Goal: Navigation & Orientation: Find specific page/section

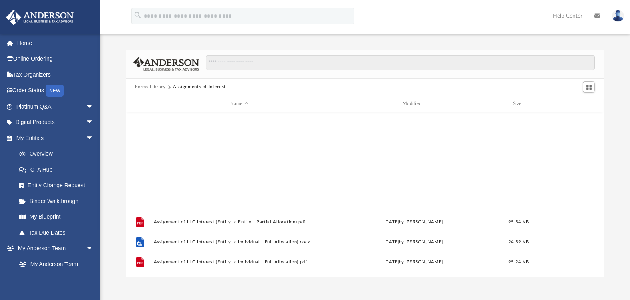
scroll to position [176, 471]
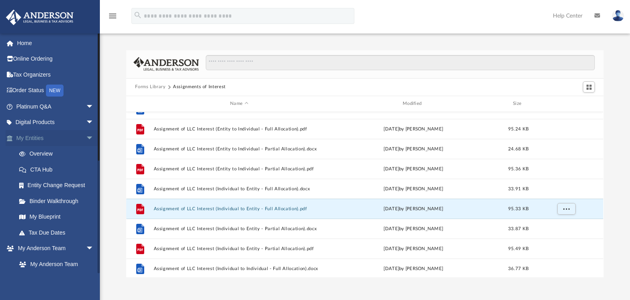
click at [86, 137] on span "arrow_drop_down" at bounding box center [94, 138] width 16 height 16
click at [86, 137] on span "arrow_drop_up" at bounding box center [94, 138] width 16 height 16
click at [86, 137] on span "arrow_drop_down" at bounding box center [94, 138] width 16 height 16
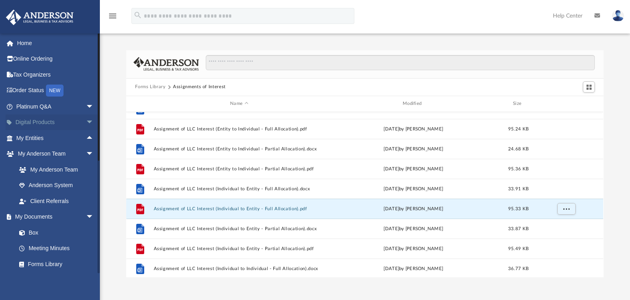
click at [86, 123] on span "arrow_drop_down" at bounding box center [94, 123] width 16 height 16
click at [86, 123] on span "arrow_drop_up" at bounding box center [94, 123] width 16 height 16
click at [47, 266] on link "Forms Library" at bounding box center [58, 264] width 95 height 16
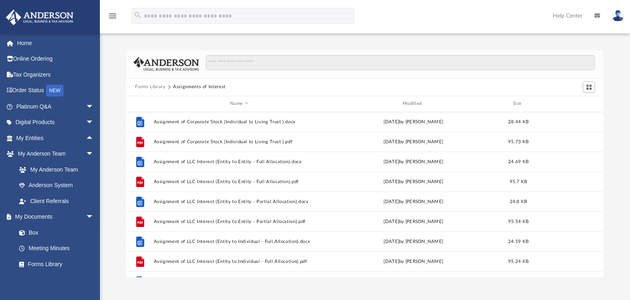
scroll to position [0, 0]
click at [158, 88] on button "Forms Library" at bounding box center [150, 86] width 30 height 7
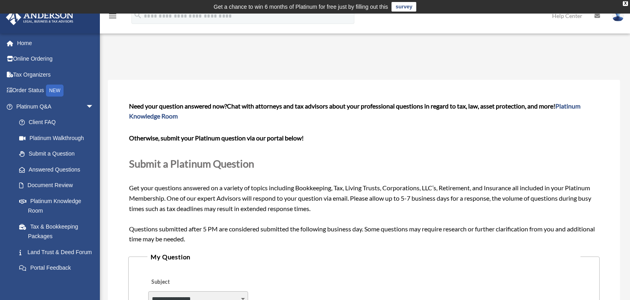
scroll to position [67, 0]
